Goal: Use online tool/utility: Utilize a website feature to perform a specific function

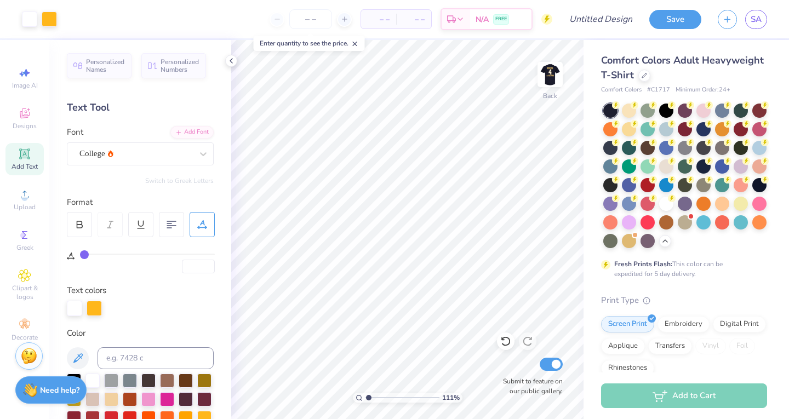
scroll to position [464, 0]
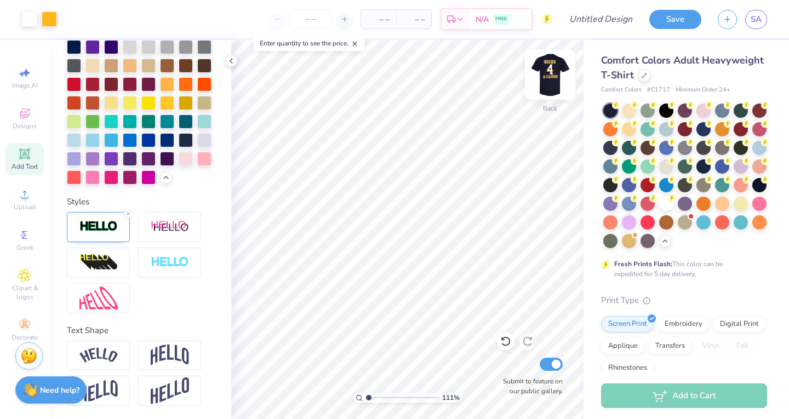
click at [556, 73] on img at bounding box center [550, 75] width 44 height 44
click at [545, 69] on img at bounding box center [550, 75] width 44 height 44
click at [549, 73] on img at bounding box center [550, 75] width 44 height 44
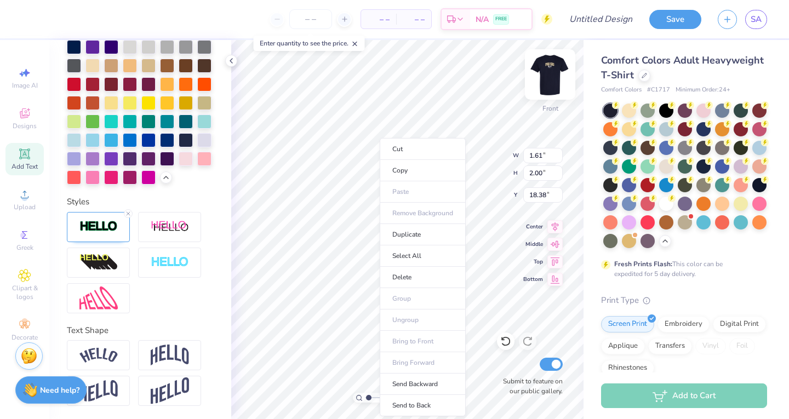
type input "18.38"
click at [424, 280] on li "Delete" at bounding box center [423, 277] width 86 height 21
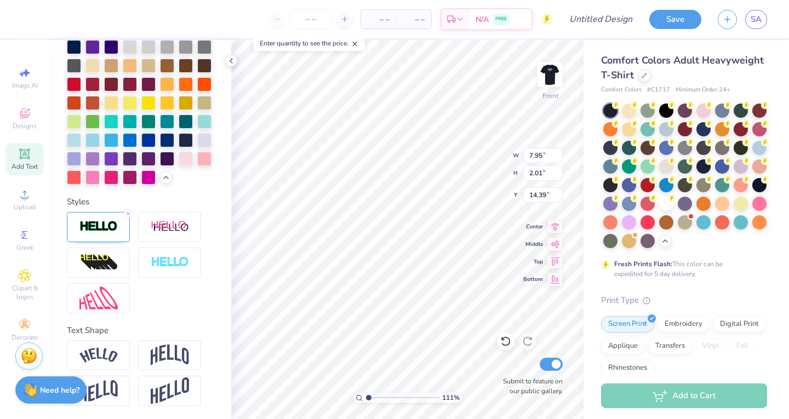
scroll to position [9, 1]
type textarea "A CAUSE"
type input "14.63"
type textarea "CAUSE"
type input "4.13"
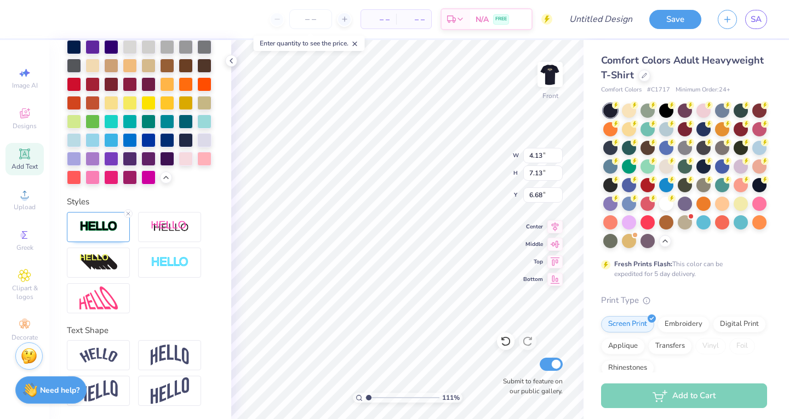
type input "7.13"
type input "6.92"
type textarea "04"
type input "15.40"
type input "7.07"
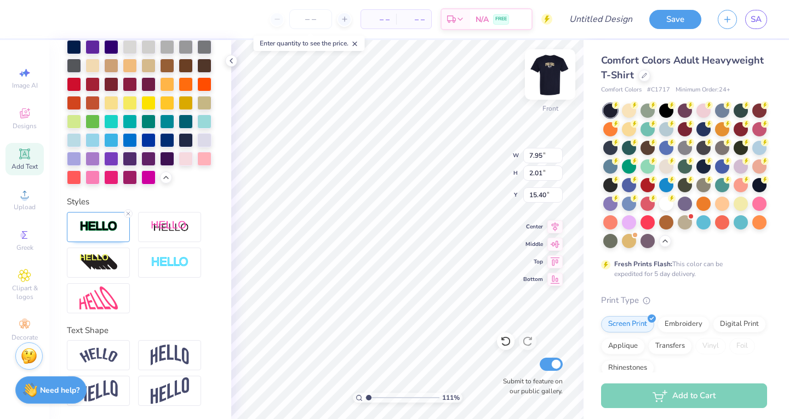
type textarea "CAUSE"
type textarea "4"
type textarea "04"
click at [550, 72] on img at bounding box center [550, 75] width 44 height 44
click at [550, 72] on img at bounding box center [550, 75] width 22 height 22
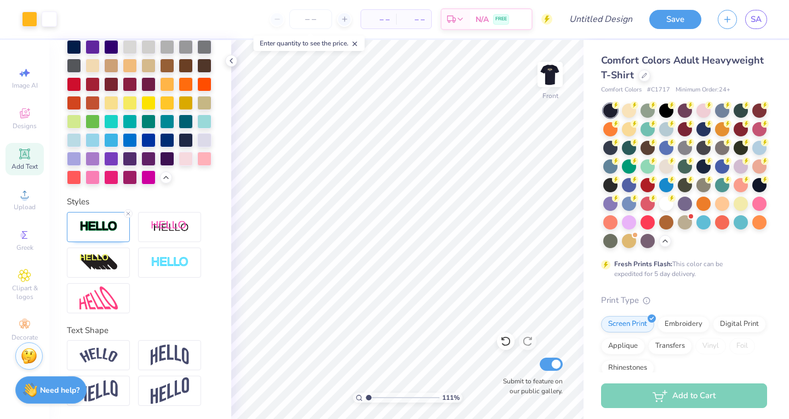
click at [550, 72] on img at bounding box center [550, 75] width 22 height 22
click at [550, 60] on img at bounding box center [550, 75] width 44 height 44
click at [552, 64] on img at bounding box center [550, 75] width 22 height 22
click at [556, 66] on img at bounding box center [550, 75] width 44 height 44
type input "15.12"
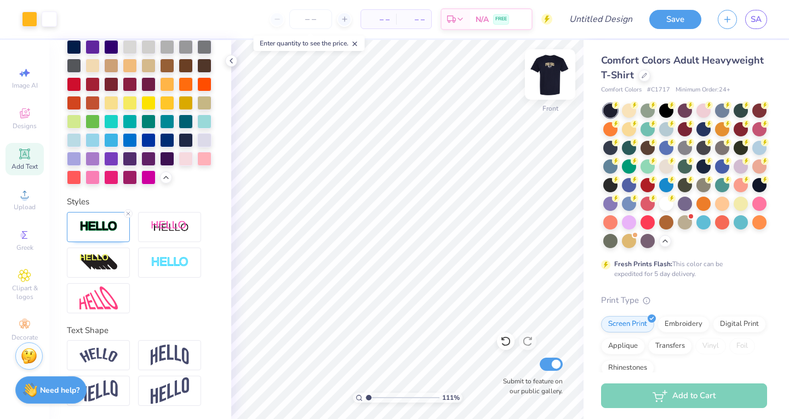
click at [545, 75] on img at bounding box center [550, 75] width 44 height 44
click at [678, 229] on div at bounding box center [685, 221] width 14 height 14
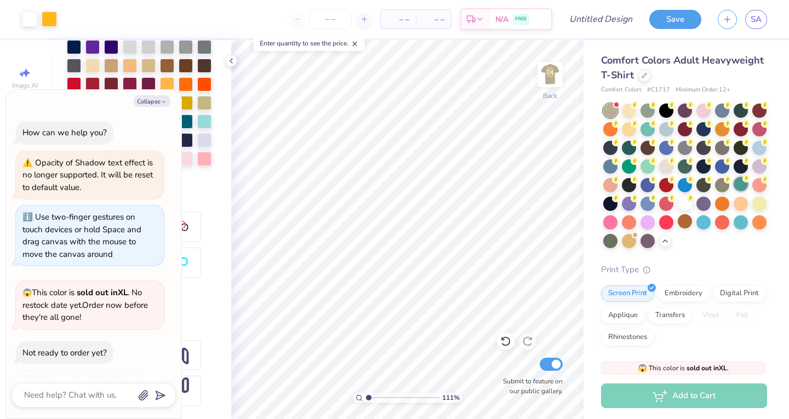
scroll to position [182, 0]
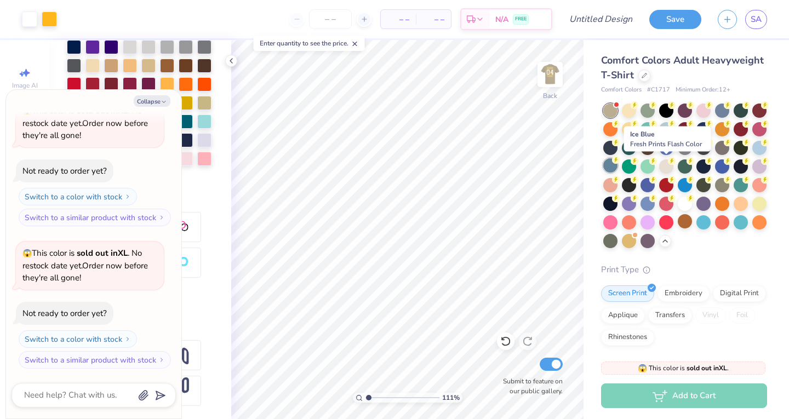
click at [618, 172] on div at bounding box center [611, 165] width 14 height 14
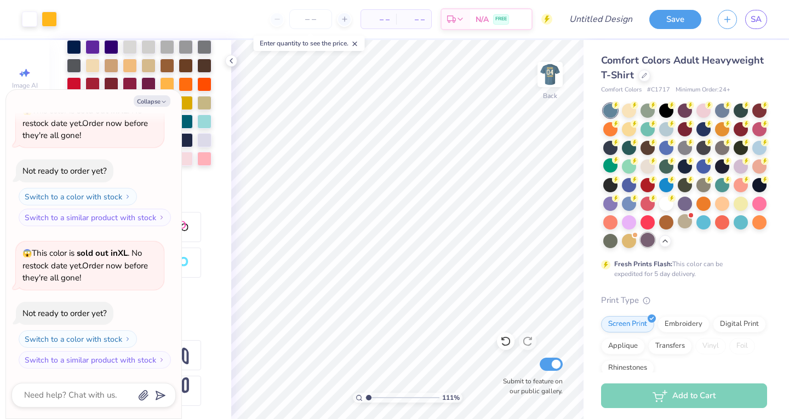
click at [641, 247] on div at bounding box center [648, 240] width 14 height 14
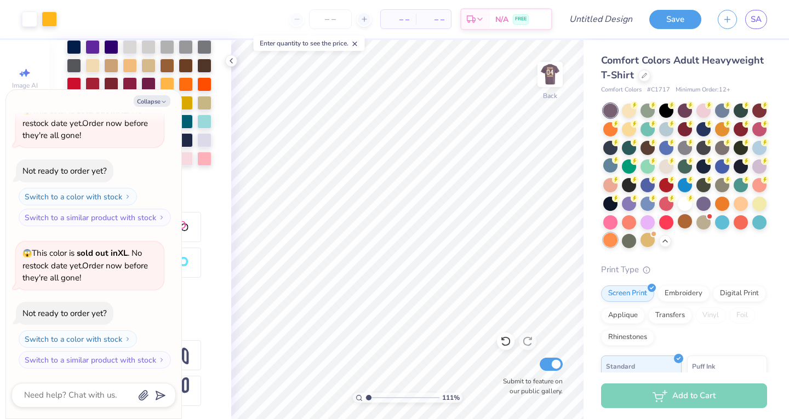
click at [618, 234] on div at bounding box center [611, 240] width 14 height 14
click at [636, 218] on div at bounding box center [629, 221] width 14 height 14
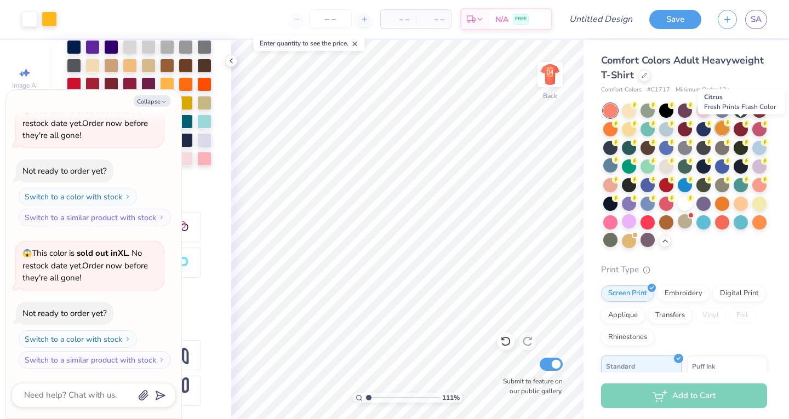
click at [730, 129] on div at bounding box center [722, 128] width 14 height 14
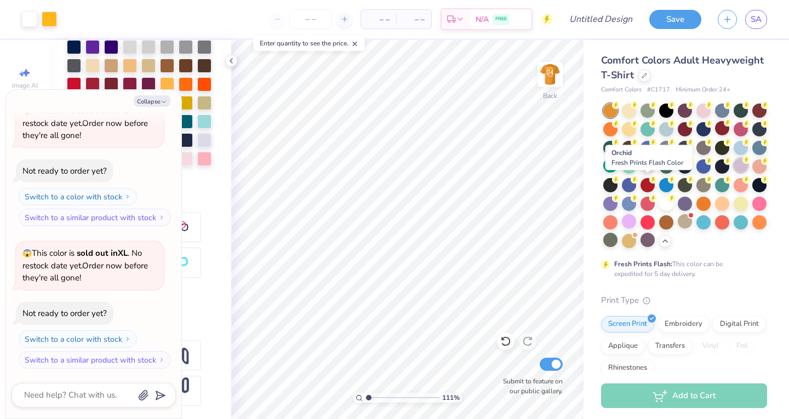
click at [734, 173] on div at bounding box center [741, 165] width 14 height 14
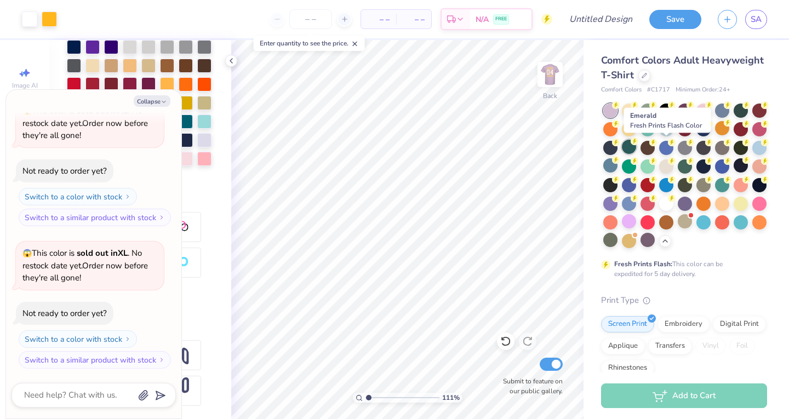
click at [636, 150] on div at bounding box center [629, 147] width 14 height 14
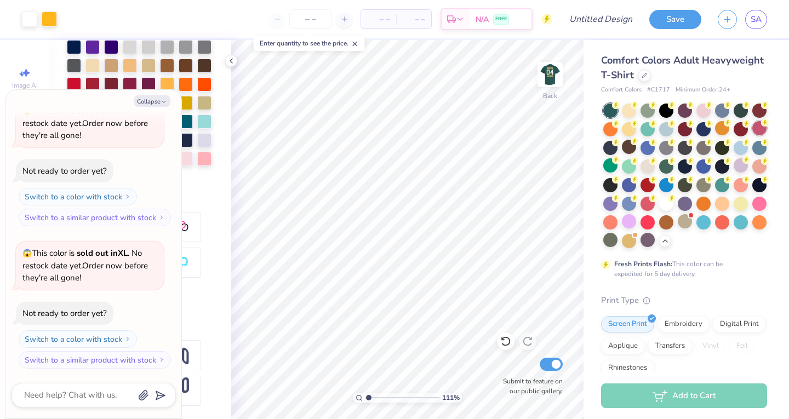
click at [753, 135] on div at bounding box center [760, 128] width 14 height 14
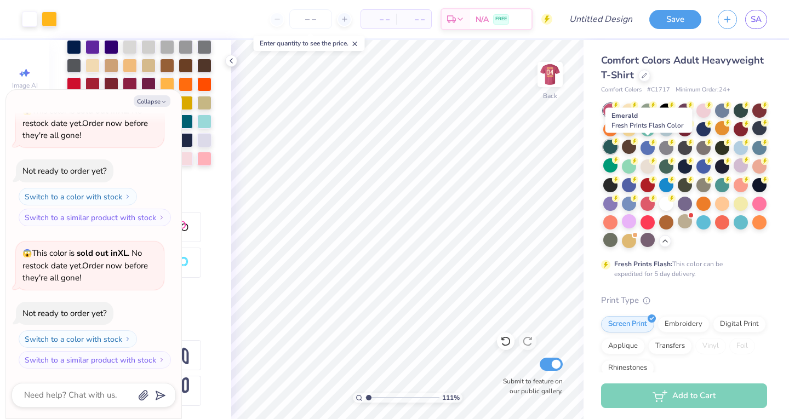
click at [618, 149] on div at bounding box center [611, 147] width 14 height 14
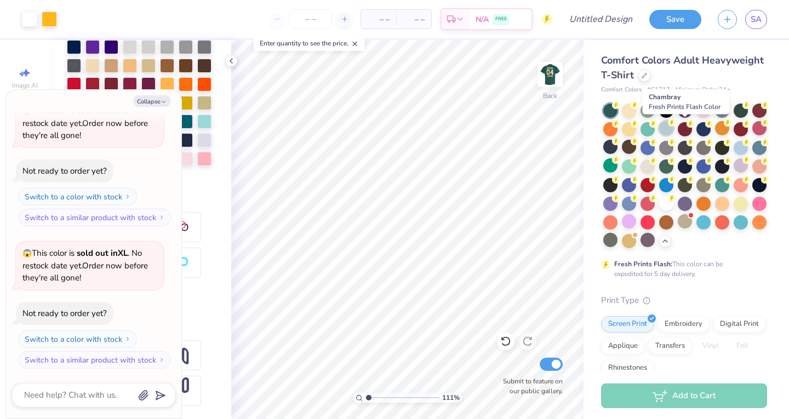
click at [674, 131] on div at bounding box center [667, 128] width 14 height 14
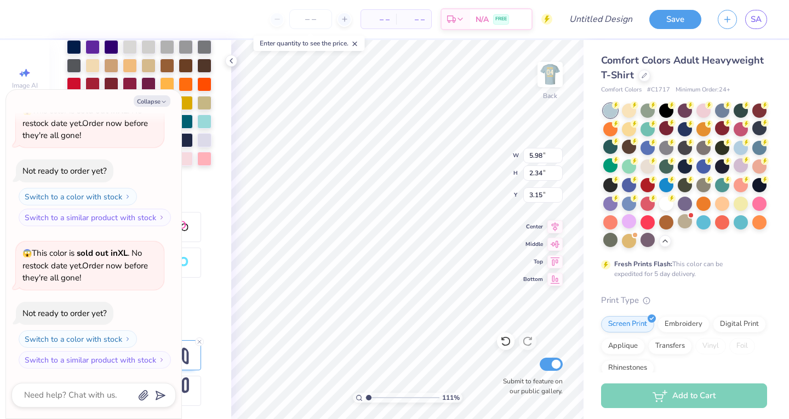
scroll to position [9, 3]
click at [160, 105] on button "Collapse" at bounding box center [152, 101] width 37 height 12
type textarea "x"
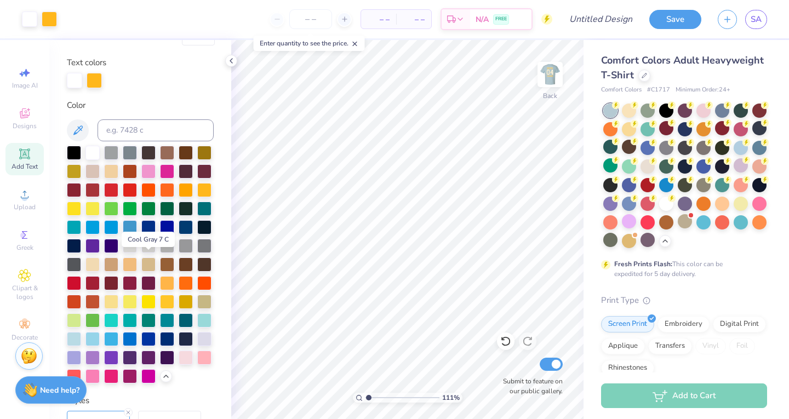
scroll to position [227, 0]
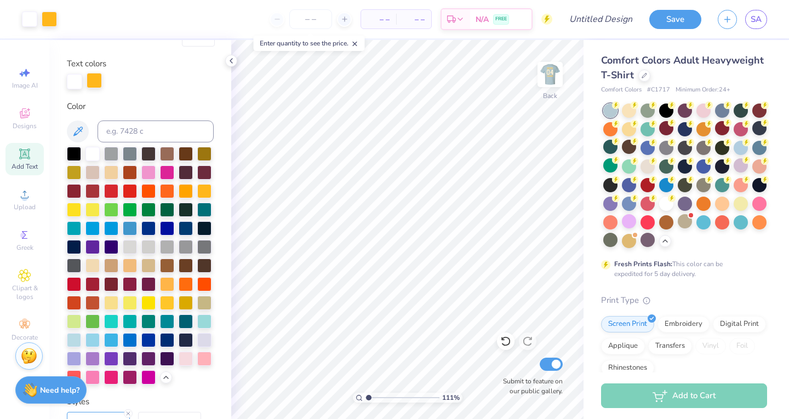
click at [101, 84] on div at bounding box center [94, 80] width 15 height 15
click at [100, 384] on div at bounding box center [93, 377] width 14 height 14
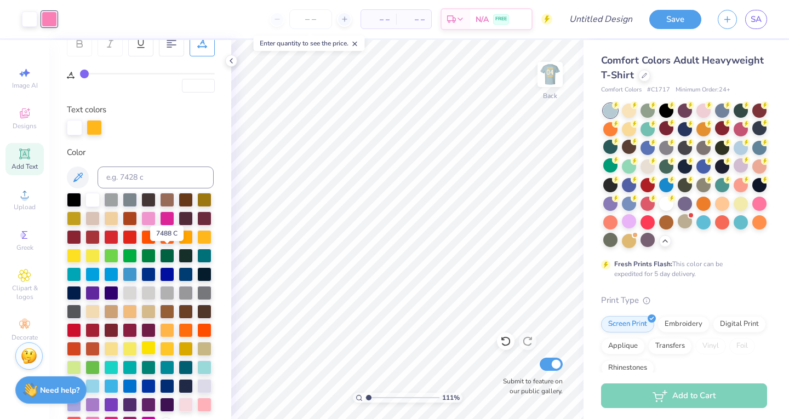
scroll to position [181, 0]
click at [78, 194] on div at bounding box center [74, 198] width 14 height 14
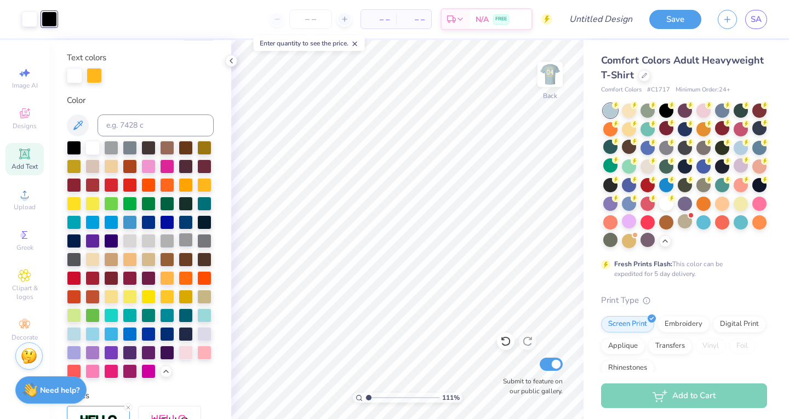
scroll to position [236, 0]
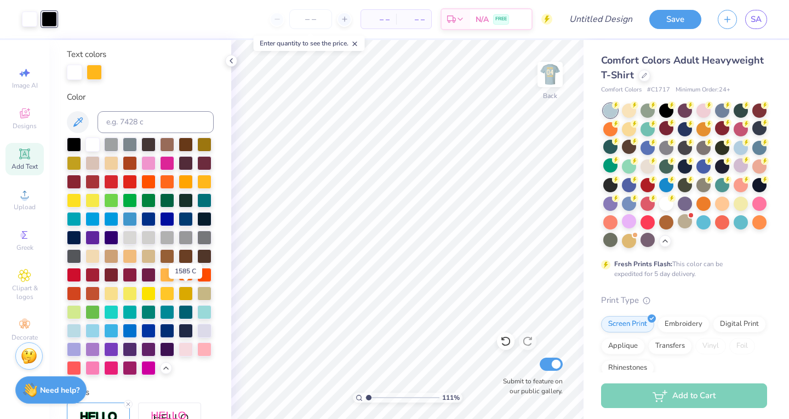
click at [189, 281] on div at bounding box center [186, 274] width 14 height 14
click at [184, 281] on div at bounding box center [186, 274] width 14 height 14
click at [160, 188] on div at bounding box center [167, 181] width 14 height 14
click at [179, 188] on div at bounding box center [186, 181] width 14 height 14
click at [160, 188] on div at bounding box center [167, 181] width 14 height 14
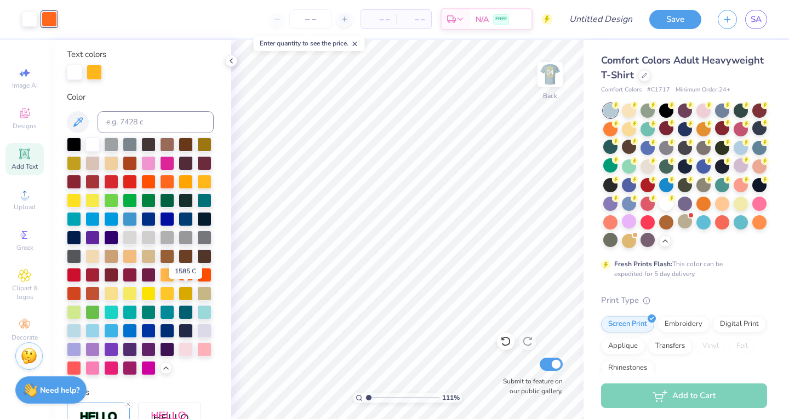
click at [187, 281] on div at bounding box center [186, 274] width 14 height 14
click at [92, 72] on div at bounding box center [94, 71] width 15 height 15
click at [189, 281] on div at bounding box center [186, 274] width 14 height 14
click at [104, 244] on div at bounding box center [111, 237] width 14 height 14
click at [141, 208] on div at bounding box center [148, 201] width 14 height 14
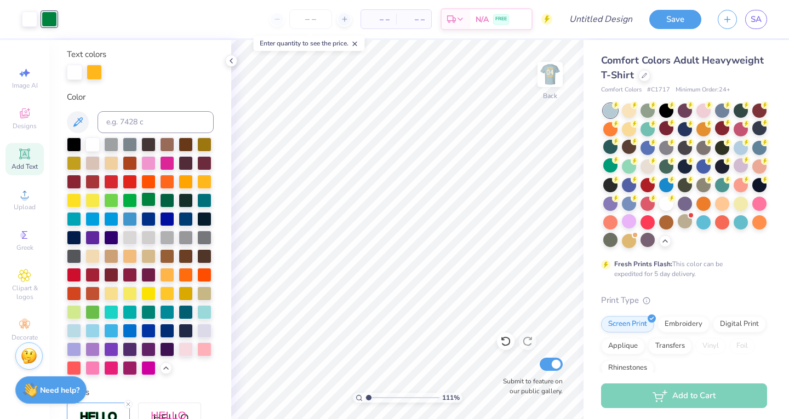
click at [141, 207] on div at bounding box center [148, 199] width 14 height 14
click at [94, 71] on div at bounding box center [94, 71] width 15 height 15
click at [150, 227] on div at bounding box center [140, 257] width 147 height 238
click at [81, 223] on div at bounding box center [74, 218] width 14 height 14
click at [505, 339] on icon at bounding box center [506, 341] width 11 height 11
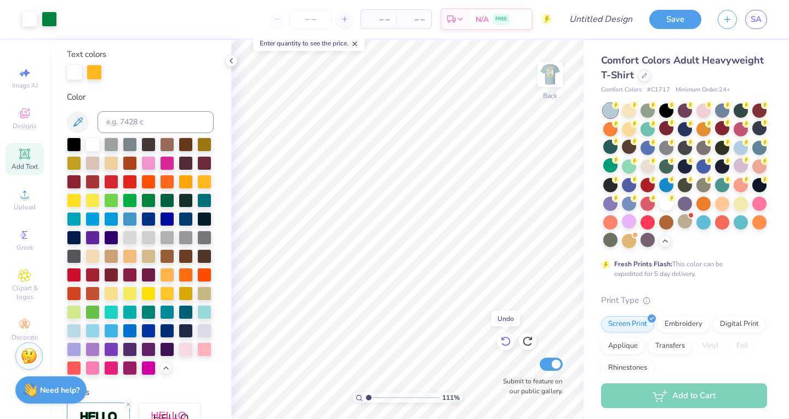
click at [505, 339] on icon at bounding box center [506, 341] width 11 height 11
click at [507, 338] on icon at bounding box center [505, 342] width 9 height 10
click at [506, 338] on icon at bounding box center [506, 341] width 11 height 11
click at [507, 339] on icon at bounding box center [506, 341] width 11 height 11
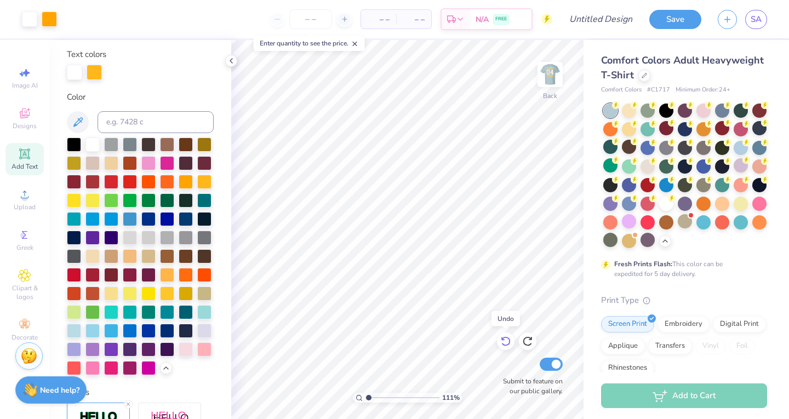
click at [507, 339] on icon at bounding box center [506, 341] width 11 height 11
click at [507, 338] on icon at bounding box center [506, 341] width 11 height 11
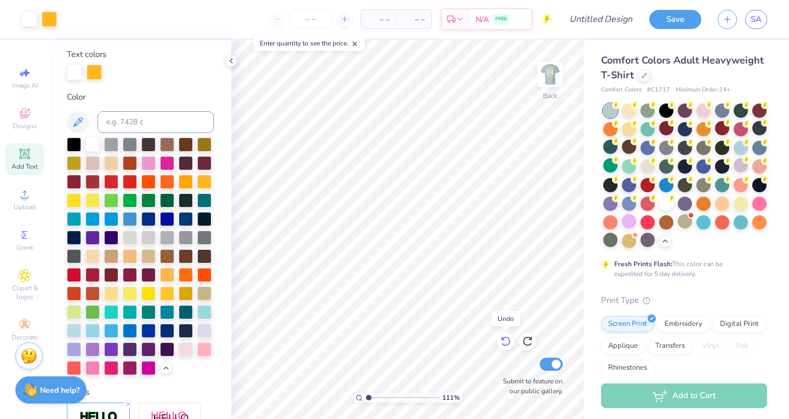
click at [507, 338] on icon at bounding box center [506, 341] width 11 height 11
click at [530, 342] on icon at bounding box center [527, 341] width 11 height 11
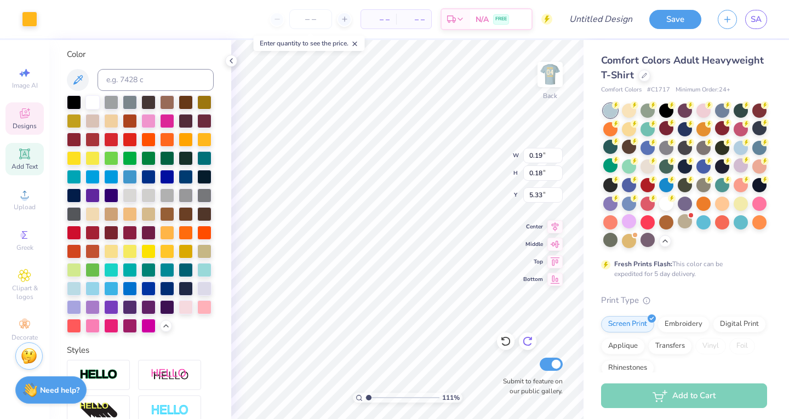
scroll to position [194, 0]
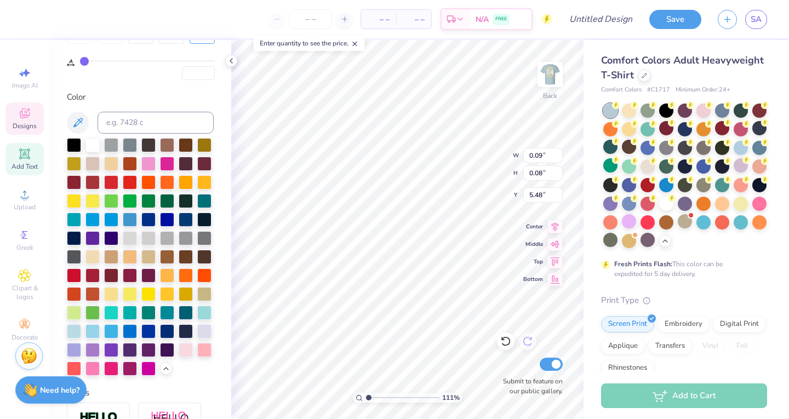
type input "0.09"
type input "0.08"
type input "5.48"
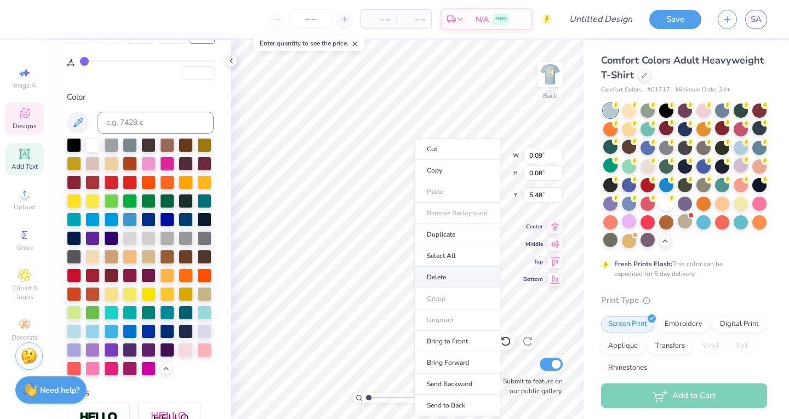
click at [454, 277] on li "Delete" at bounding box center [457, 277] width 86 height 21
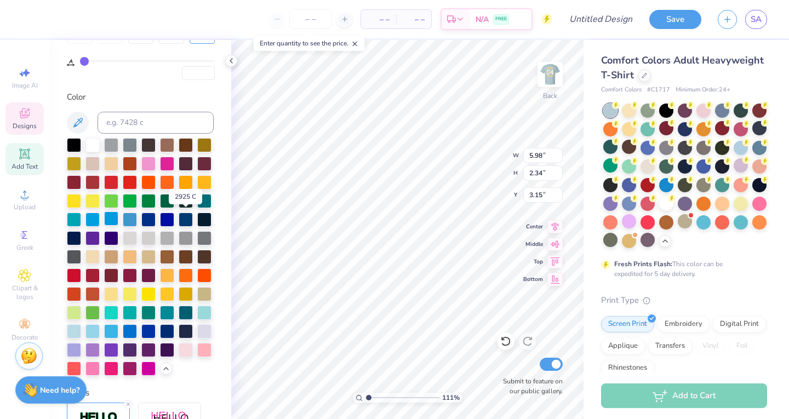
click at [118, 218] on div at bounding box center [111, 219] width 14 height 14
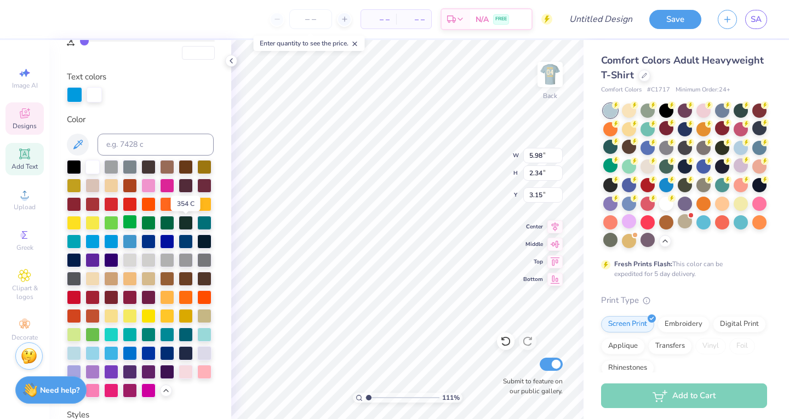
scroll to position [214, 0]
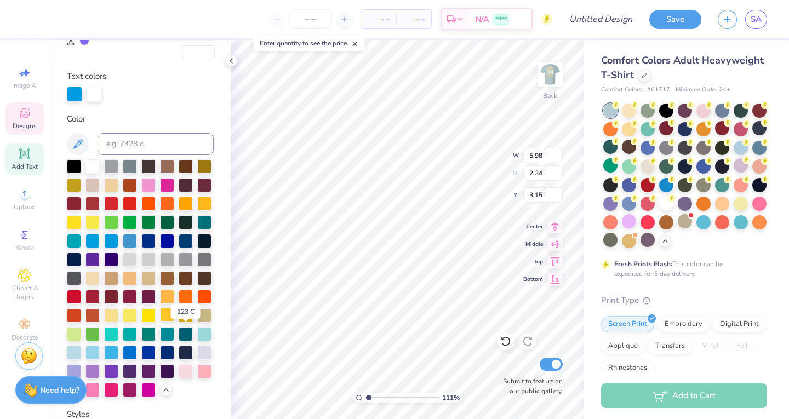
click at [174, 322] on div at bounding box center [167, 315] width 14 height 14
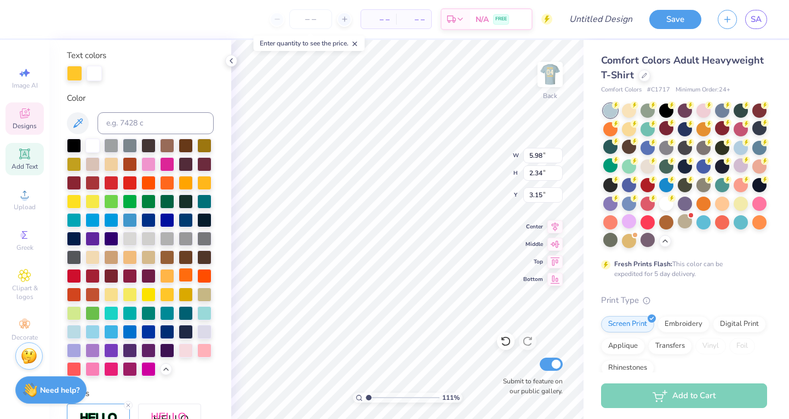
click at [192, 282] on div at bounding box center [186, 275] width 14 height 14
click at [197, 282] on div at bounding box center [204, 275] width 14 height 14
click at [160, 189] on div at bounding box center [167, 182] width 14 height 14
click at [179, 189] on div at bounding box center [186, 182] width 14 height 14
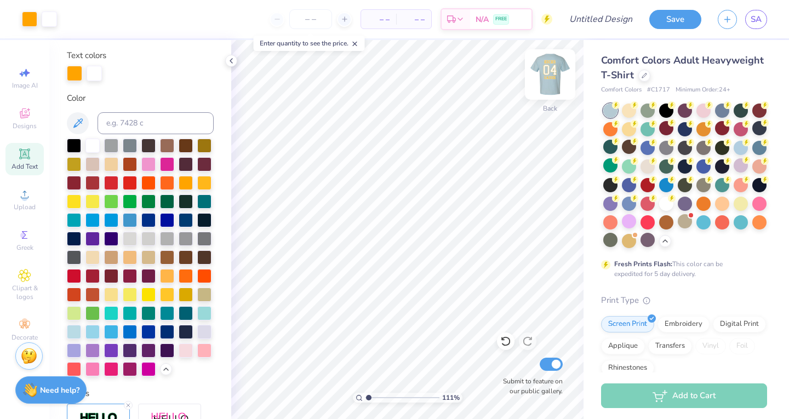
click at [554, 75] on img at bounding box center [550, 75] width 44 height 44
click at [554, 75] on img at bounding box center [550, 75] width 22 height 22
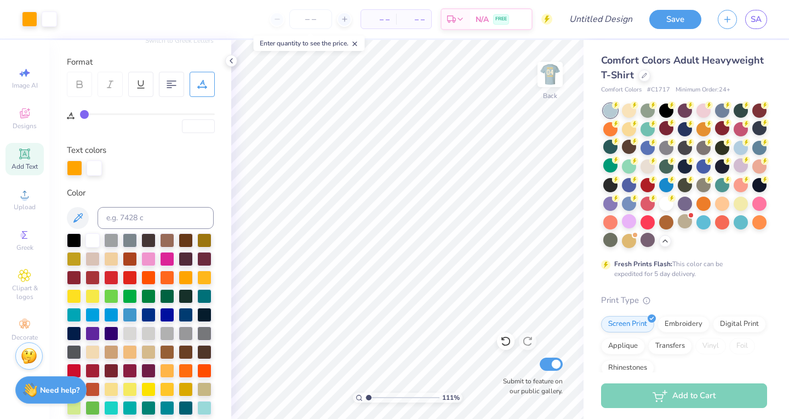
scroll to position [141, 0]
click at [556, 77] on img at bounding box center [550, 75] width 44 height 44
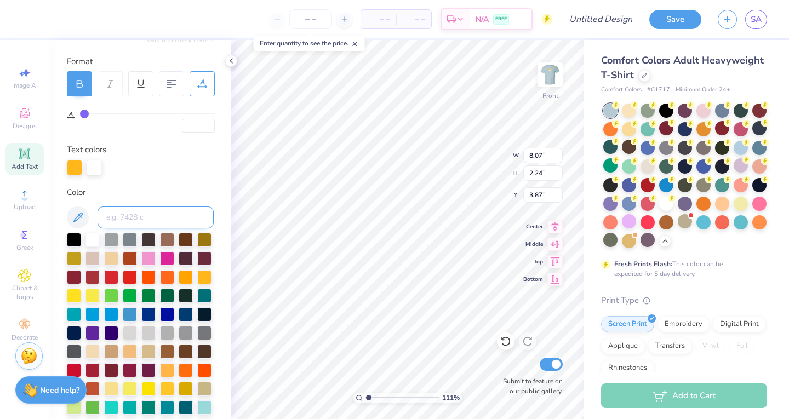
click at [128, 225] on input at bounding box center [156, 218] width 116 height 22
type input "137"
type input "9.13"
type input "7.13"
type input "7.07"
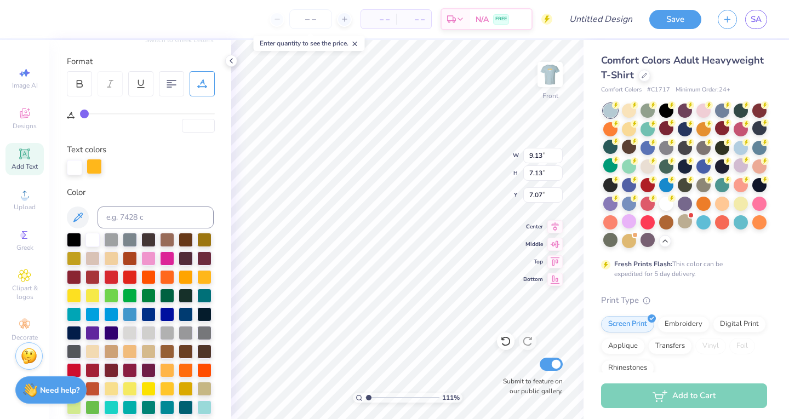
click at [98, 164] on div at bounding box center [94, 166] width 15 height 15
click at [134, 216] on input at bounding box center [156, 218] width 116 height 22
type input "137"
type input "7.95"
type input "2.01"
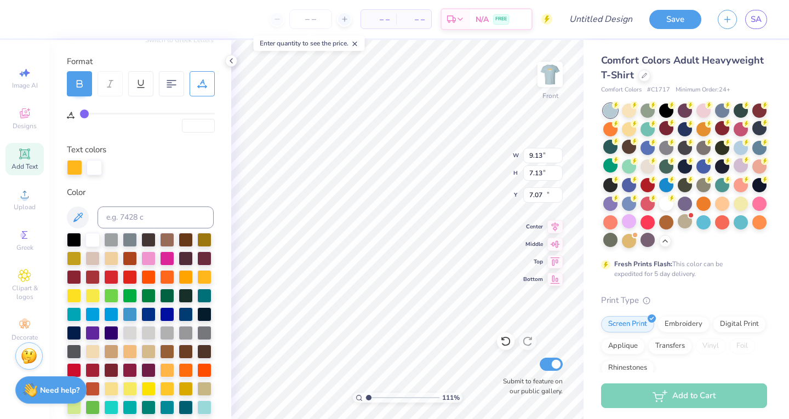
type input "15.12"
click at [133, 208] on input at bounding box center [156, 218] width 116 height 22
type input "137"
click at [561, 72] on img at bounding box center [550, 75] width 44 height 44
click at [555, 70] on img at bounding box center [550, 75] width 22 height 22
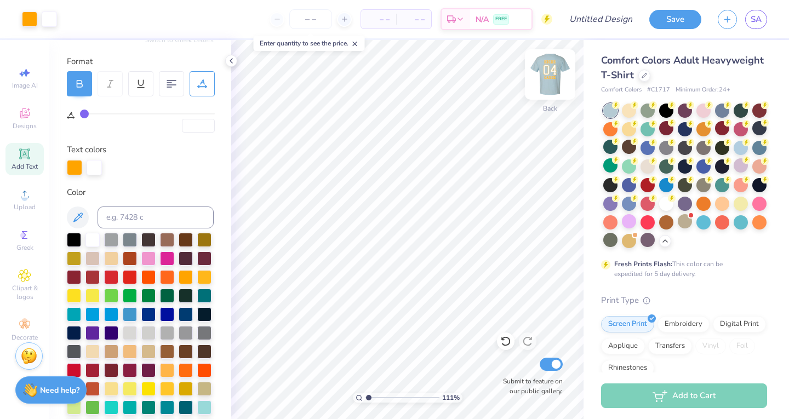
click at [554, 78] on img at bounding box center [550, 75] width 44 height 44
click at [554, 78] on img at bounding box center [550, 75] width 22 height 22
type input "1"
click at [555, 72] on img at bounding box center [550, 75] width 44 height 44
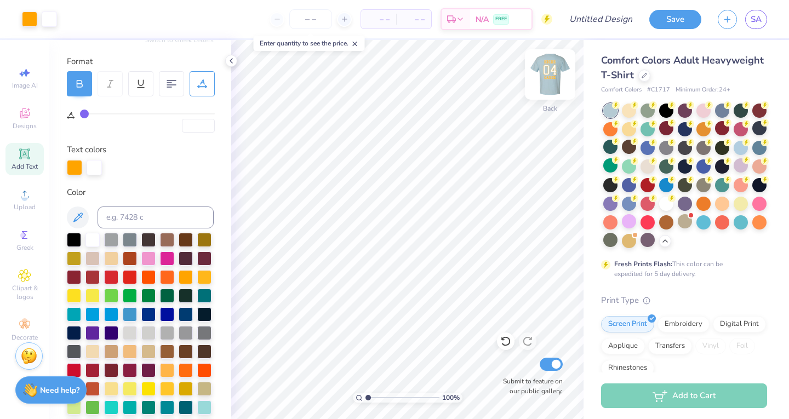
click at [553, 69] on img at bounding box center [550, 75] width 44 height 44
click at [550, 70] on img at bounding box center [550, 75] width 44 height 44
click at [550, 70] on img at bounding box center [550, 75] width 22 height 22
click at [555, 86] on img at bounding box center [550, 75] width 44 height 44
click at [555, 86] on img at bounding box center [550, 75] width 22 height 22
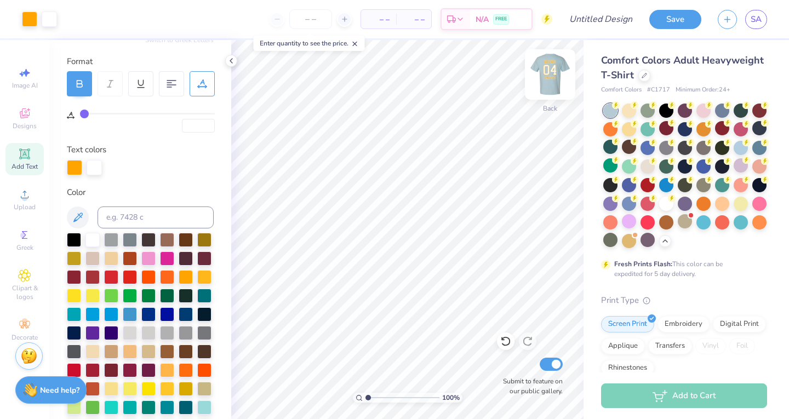
click at [549, 77] on img at bounding box center [550, 75] width 44 height 44
click at [552, 77] on img at bounding box center [550, 75] width 44 height 44
click at [558, 76] on img at bounding box center [550, 75] width 44 height 44
click at [544, 70] on img at bounding box center [550, 75] width 44 height 44
click at [557, 67] on img at bounding box center [550, 75] width 44 height 44
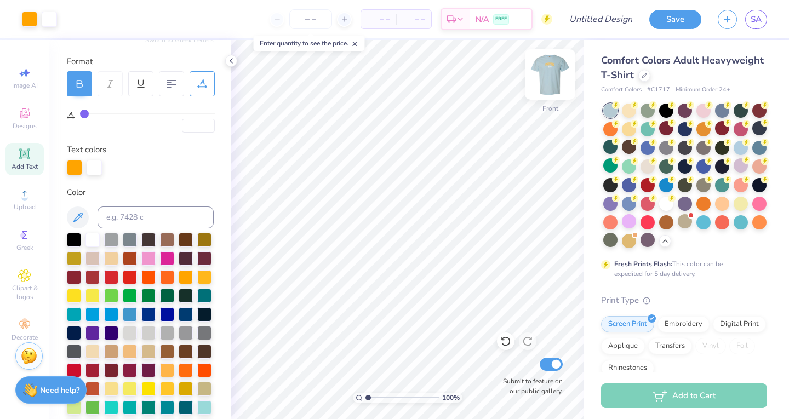
click at [561, 71] on img at bounding box center [550, 75] width 44 height 44
